Goal: Task Accomplishment & Management: Manage account settings

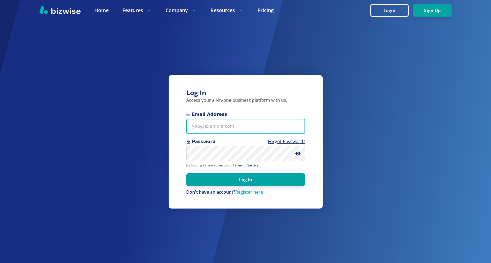
click at [237, 129] on input "Email Address" at bounding box center [245, 126] width 119 height 15
paste input "[PERSON_NAME][EMAIL_ADDRESS][DOMAIN_NAME]"
type input "[PERSON_NAME][EMAIL_ADDRESS][DOMAIN_NAME]"
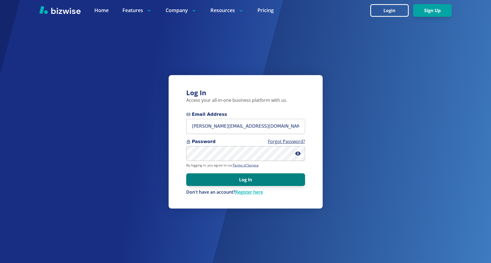
click at [211, 177] on button "Log In" at bounding box center [245, 179] width 119 height 13
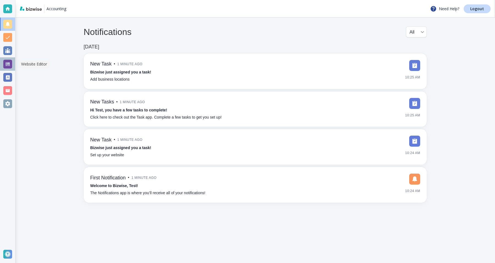
click at [12, 66] on div at bounding box center [7, 63] width 15 height 13
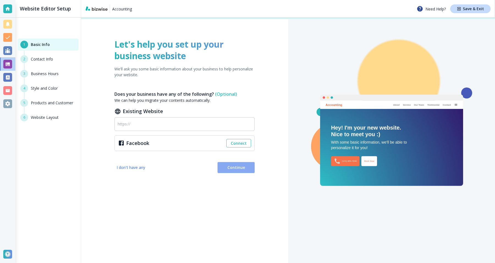
click at [242, 168] on span "Continue" at bounding box center [236, 167] width 28 height 5
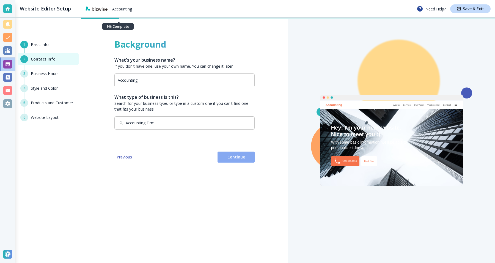
click at [243, 161] on button "Continue" at bounding box center [235, 157] width 37 height 11
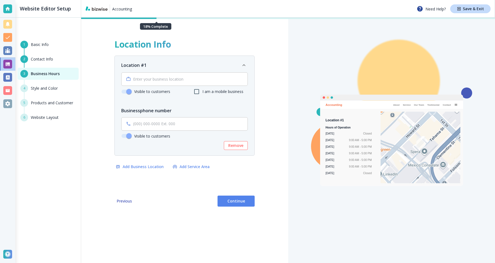
click at [230, 210] on div "Location Info Location #1 ​ Visible to customers I am a mobile business Busines…" at bounding box center [184, 140] width 207 height 245
click at [232, 203] on span "Continue" at bounding box center [236, 200] width 28 height 5
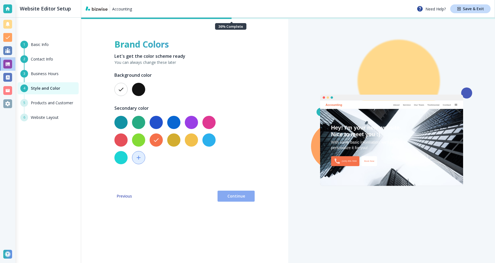
click at [232, 196] on span "Continue" at bounding box center [236, 195] width 28 height 5
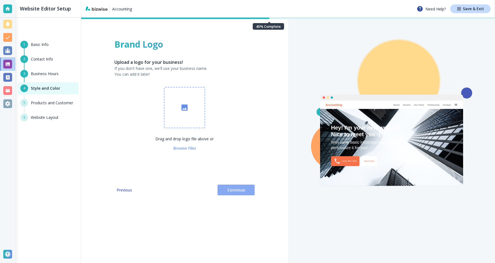
click at [233, 185] on button "Continue" at bounding box center [235, 190] width 37 height 11
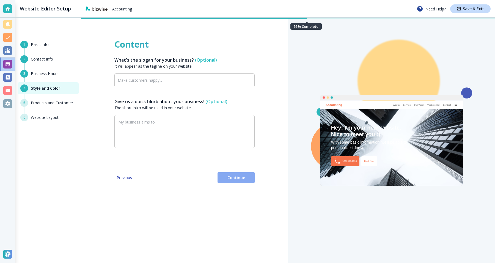
click at [235, 179] on span "Continue" at bounding box center [236, 177] width 28 height 5
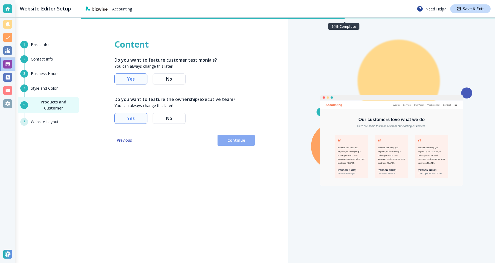
click at [244, 141] on span "Continue" at bounding box center [236, 139] width 28 height 5
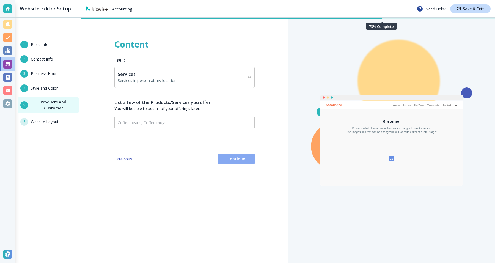
click at [237, 156] on span "Continue" at bounding box center [236, 158] width 28 height 5
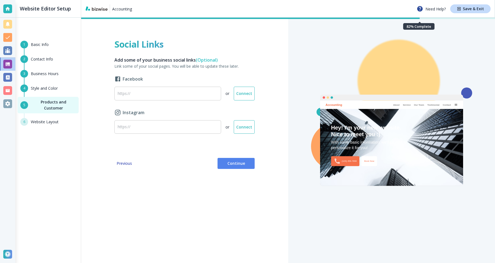
click at [234, 161] on span "Continue" at bounding box center [236, 163] width 28 height 5
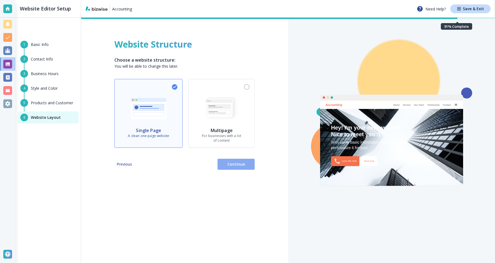
click at [234, 161] on button "Continue" at bounding box center [235, 164] width 37 height 11
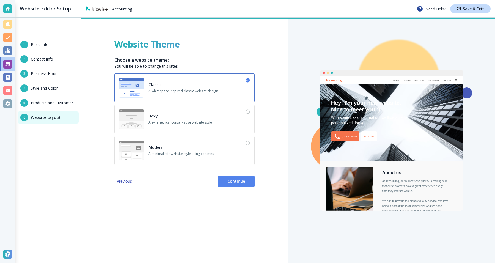
click at [230, 185] on button "Continue" at bounding box center [235, 181] width 37 height 11
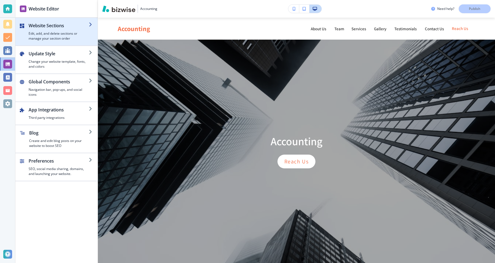
click at [69, 41] on h4 "Edit, add, and delete sections or manage your section order" at bounding box center [59, 36] width 60 height 10
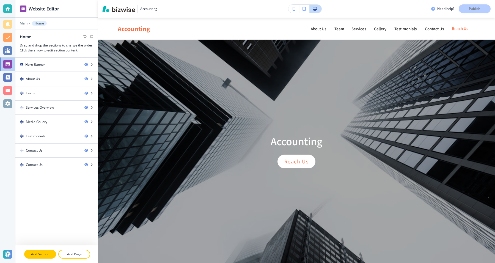
click at [37, 254] on p "Add Section" at bounding box center [40, 254] width 31 height 5
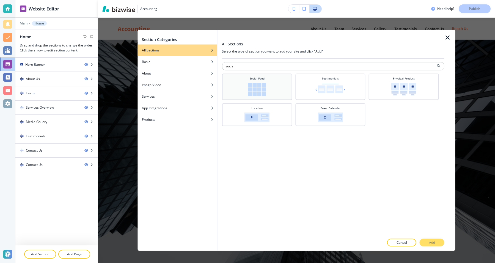
type input "social"
click at [260, 85] on img at bounding box center [257, 89] width 18 height 13
click at [431, 244] on p "Add" at bounding box center [432, 242] width 6 height 5
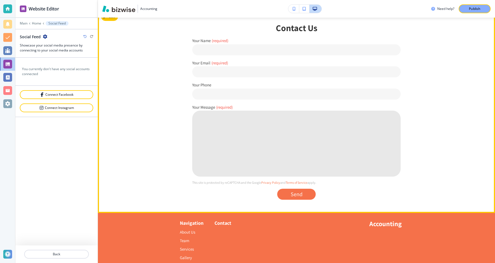
scroll to position [1299, 0]
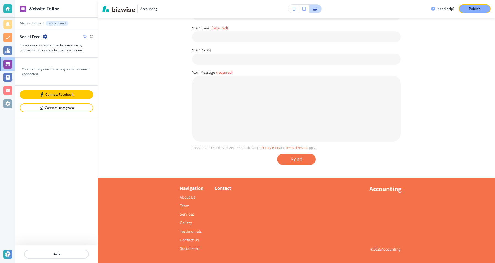
click at [62, 97] on button "Connect Facebook" at bounding box center [56, 94] width 73 height 9
click at [73, 94] on div "Connect Facebook" at bounding box center [56, 94] width 72 height 4
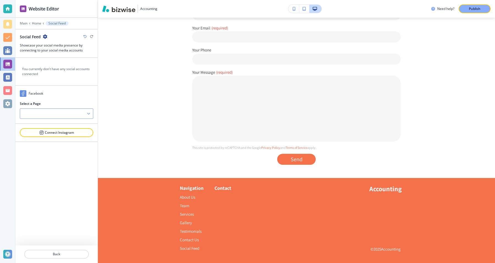
click at [64, 116] on div at bounding box center [56, 114] width 73 height 10
click at [60, 123] on h4 "TEST" at bounding box center [56, 123] width 67 height 5
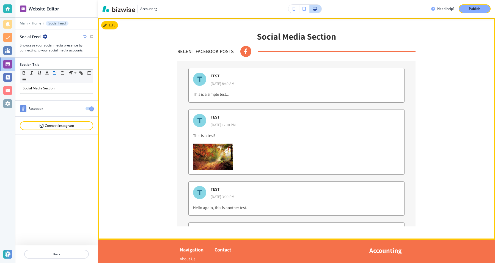
scroll to position [1450, 0]
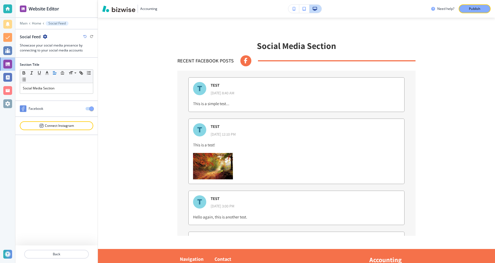
click at [92, 107] on span "button" at bounding box center [91, 108] width 4 height 4
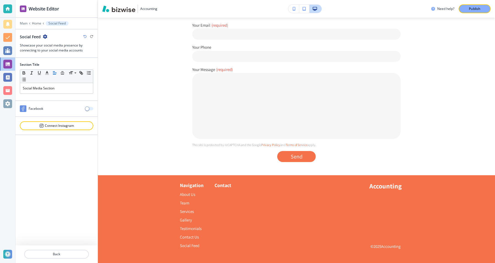
scroll to position [1299, 0]
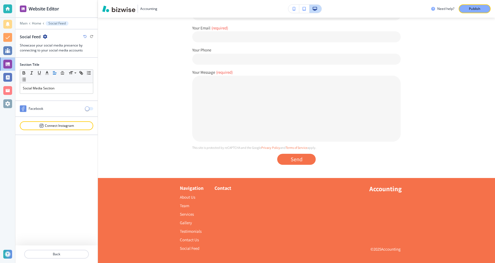
click at [88, 108] on span "button" at bounding box center [87, 108] width 4 height 4
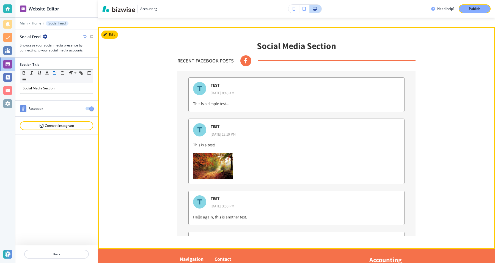
scroll to position [1457, 0]
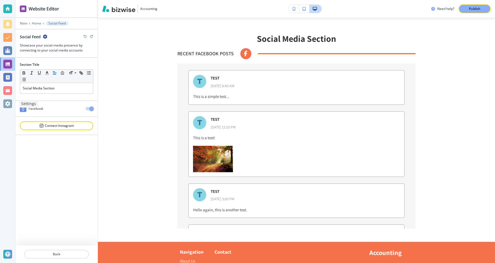
click at [11, 105] on div at bounding box center [7, 103] width 9 height 9
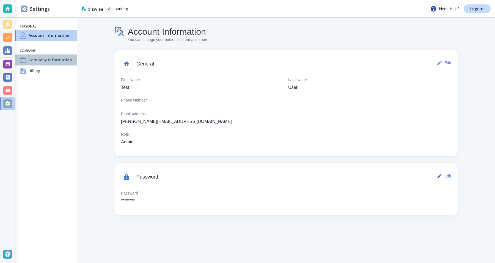
click at [53, 60] on h4 "Company Information" at bounding box center [50, 60] width 43 height 6
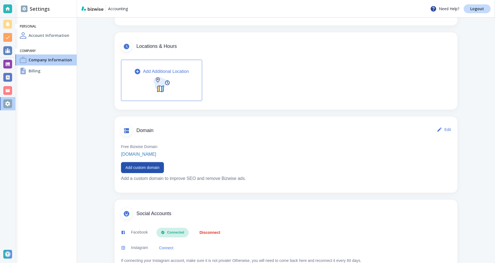
scroll to position [183, 0]
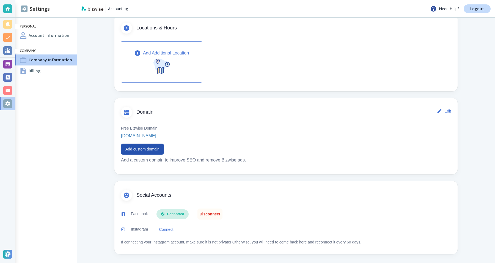
click at [210, 214] on button "Disconnect" at bounding box center [209, 213] width 25 height 11
click at [7, 63] on div at bounding box center [7, 64] width 9 height 9
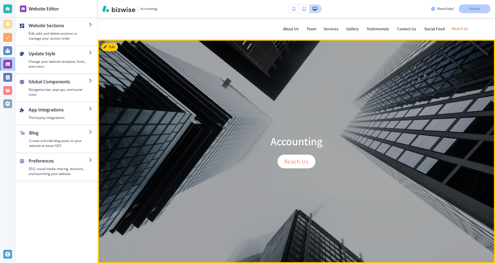
click at [184, 90] on div "Accounting Reach Us" at bounding box center [296, 152] width 346 height 224
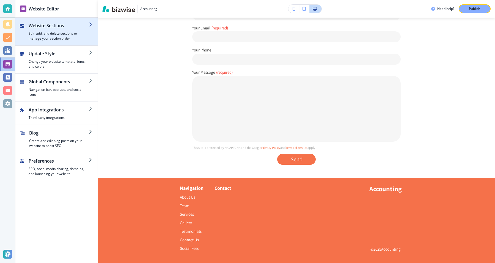
click at [65, 29] on div "button" at bounding box center [59, 30] width 60 height 2
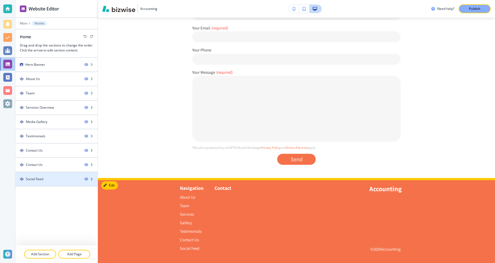
click at [42, 180] on div "Social Feed" at bounding box center [34, 179] width 17 height 5
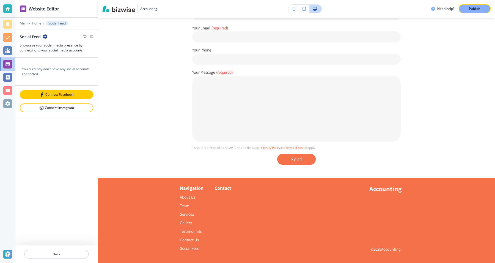
click at [72, 91] on button "Connect Facebook" at bounding box center [56, 94] width 73 height 9
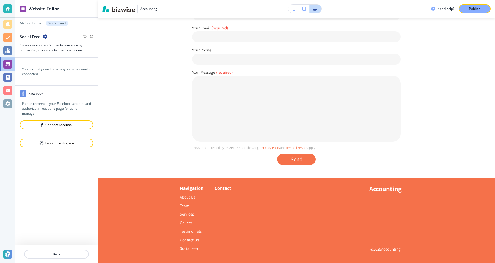
click at [58, 110] on h4 "Please reconnect your Facebook account and authorize at least one page for us t…" at bounding box center [56, 108] width 69 height 15
click at [63, 106] on h4 "Please reconnect your Facebook account and authorize at least one page for us t…" at bounding box center [56, 108] width 69 height 15
click at [60, 126] on div "Connect Facebook" at bounding box center [56, 125] width 72 height 4
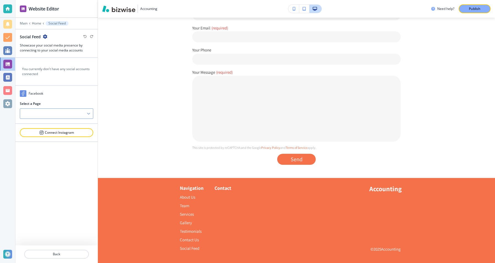
click at [76, 110] on div at bounding box center [56, 114] width 73 height 10
click at [70, 122] on h4 "TEST" at bounding box center [56, 123] width 67 height 5
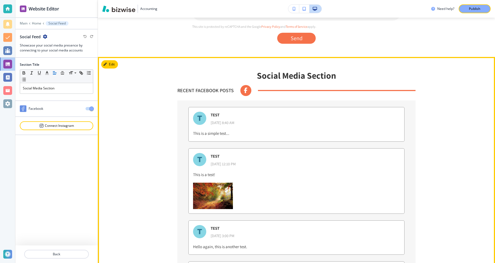
scroll to position [1438, 0]
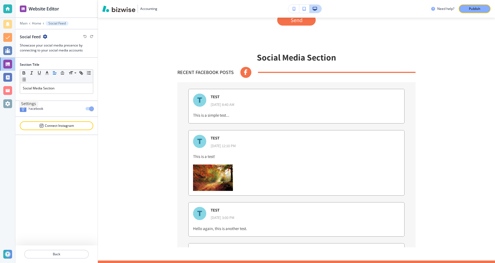
click at [4, 106] on div at bounding box center [7, 103] width 9 height 9
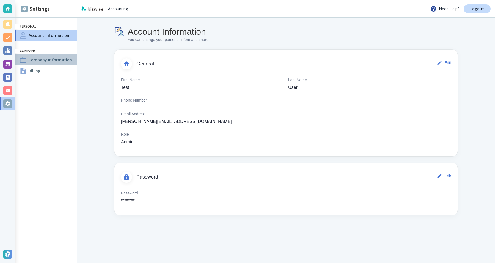
click at [54, 63] on div "Company Information" at bounding box center [45, 59] width 61 height 11
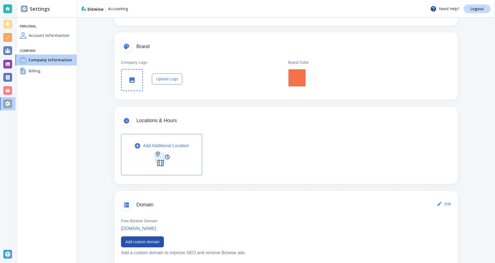
scroll to position [183, 0]
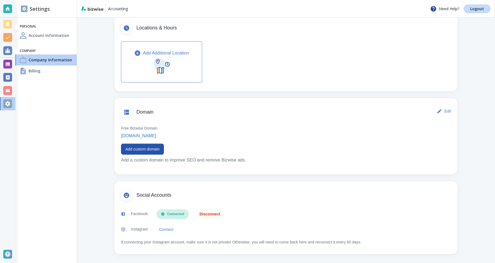
click at [200, 214] on button "Disconnect" at bounding box center [209, 213] width 25 height 11
click at [10, 65] on div at bounding box center [7, 64] width 9 height 9
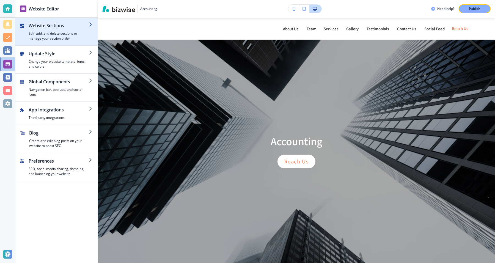
click at [67, 35] on h4 "Edit, add, and delete sections or manage your section order" at bounding box center [59, 36] width 60 height 10
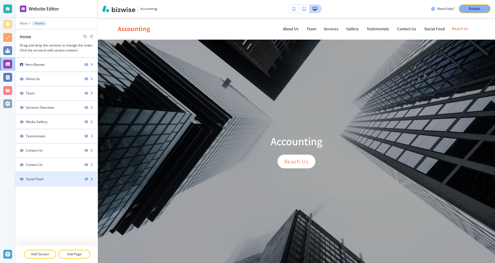
click at [50, 177] on div "Social Feed" at bounding box center [47, 179] width 65 height 5
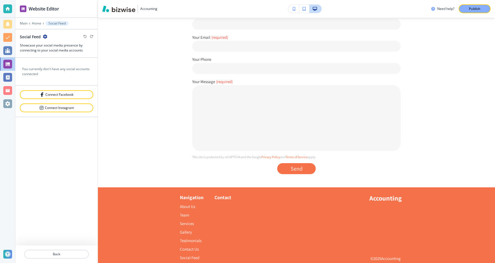
scroll to position [1299, 0]
